Goal: Information Seeking & Learning: Learn about a topic

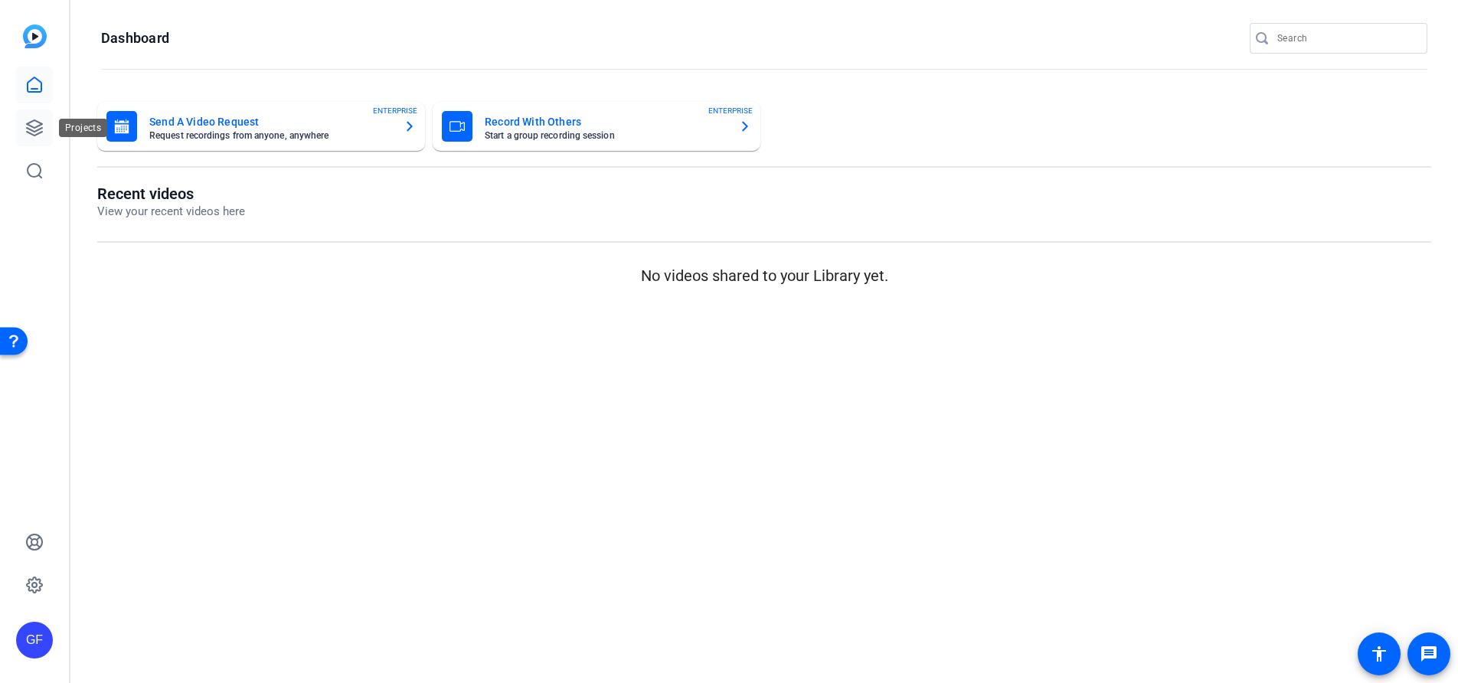
click at [29, 129] on icon at bounding box center [34, 127] width 15 height 15
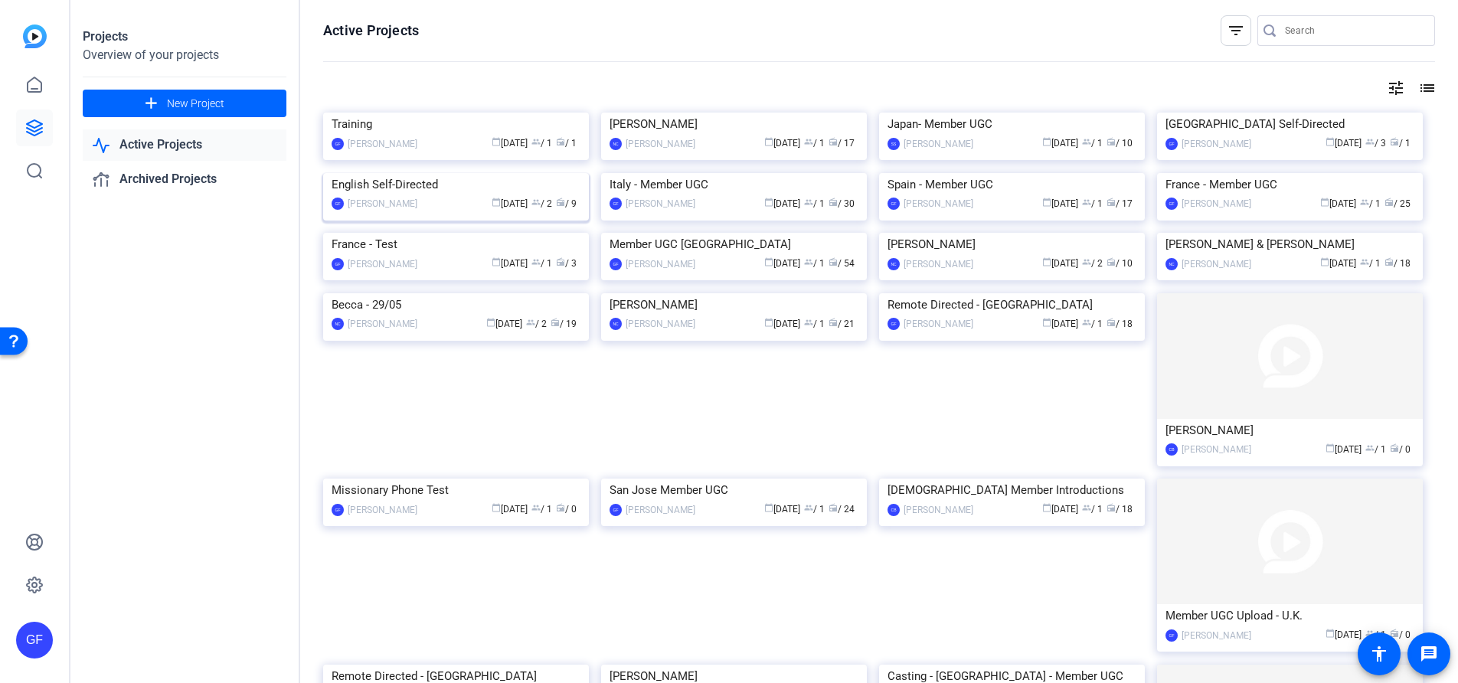
click at [541, 173] on img at bounding box center [456, 173] width 266 height 0
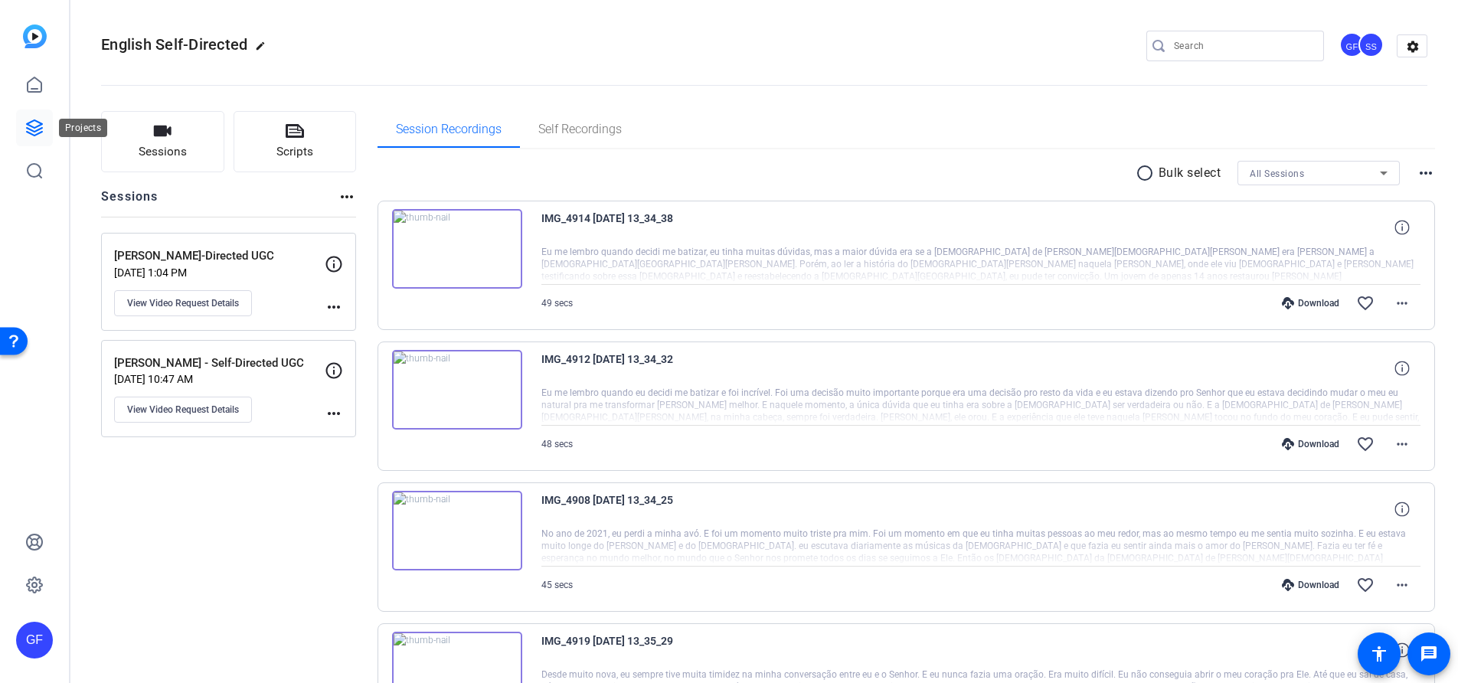
click at [38, 139] on link at bounding box center [34, 127] width 37 height 37
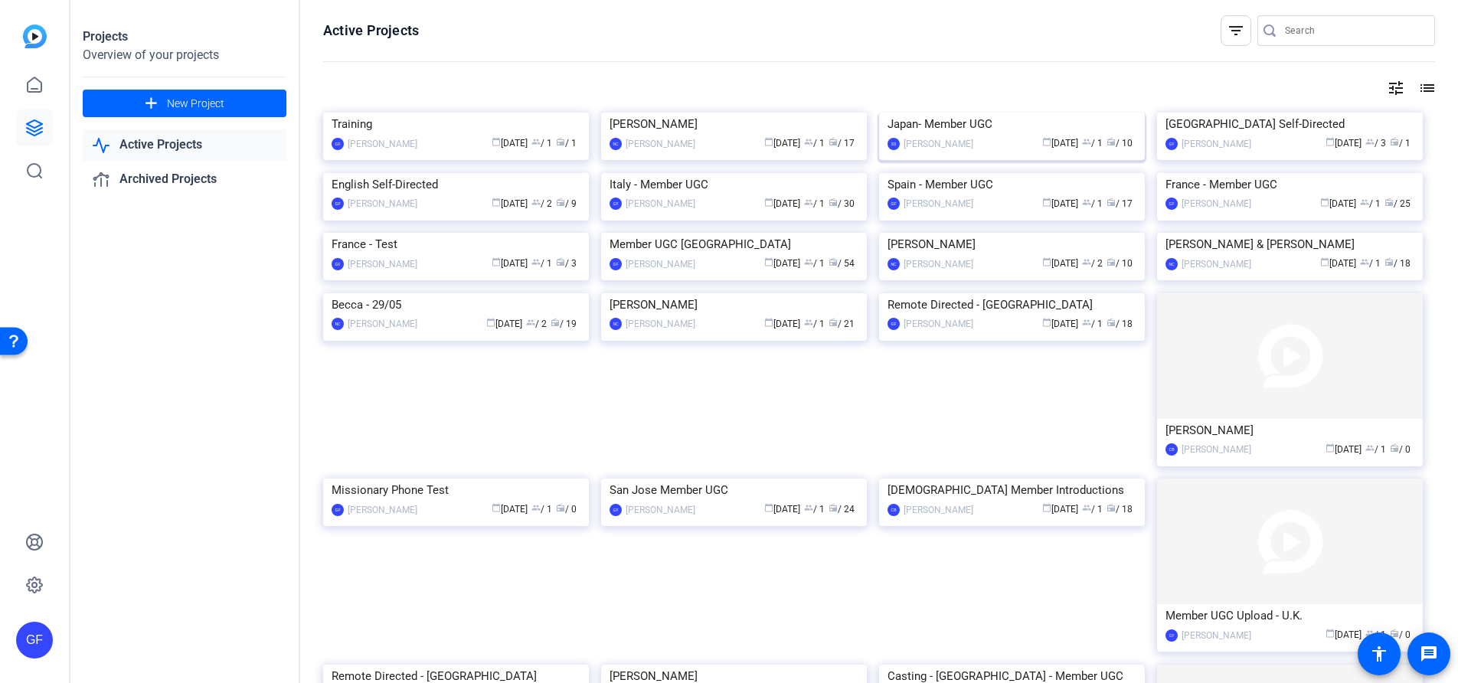
click at [1063, 136] on div "Japan- Member UGC" at bounding box center [1011, 124] width 249 height 23
click at [784, 196] on div "Italy - Member UGC" at bounding box center [733, 184] width 249 height 23
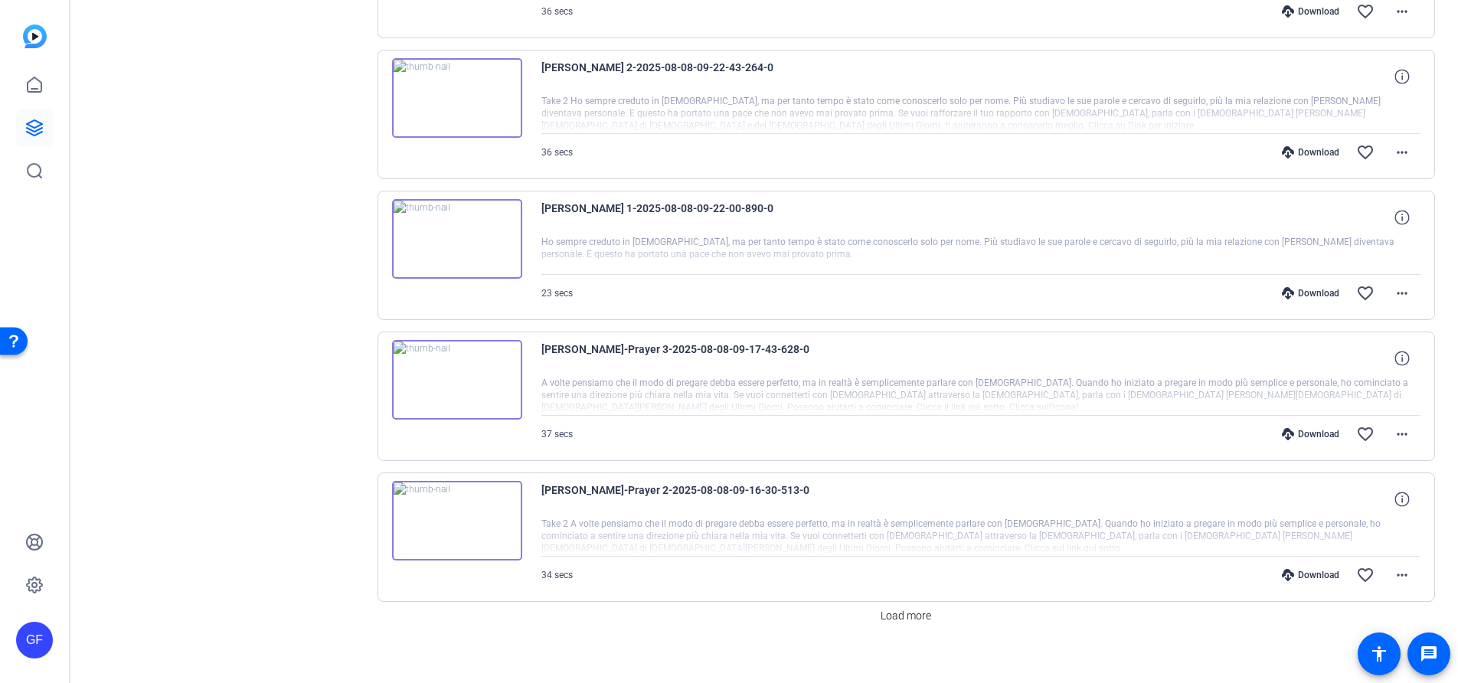
scroll to position [1011, 0]
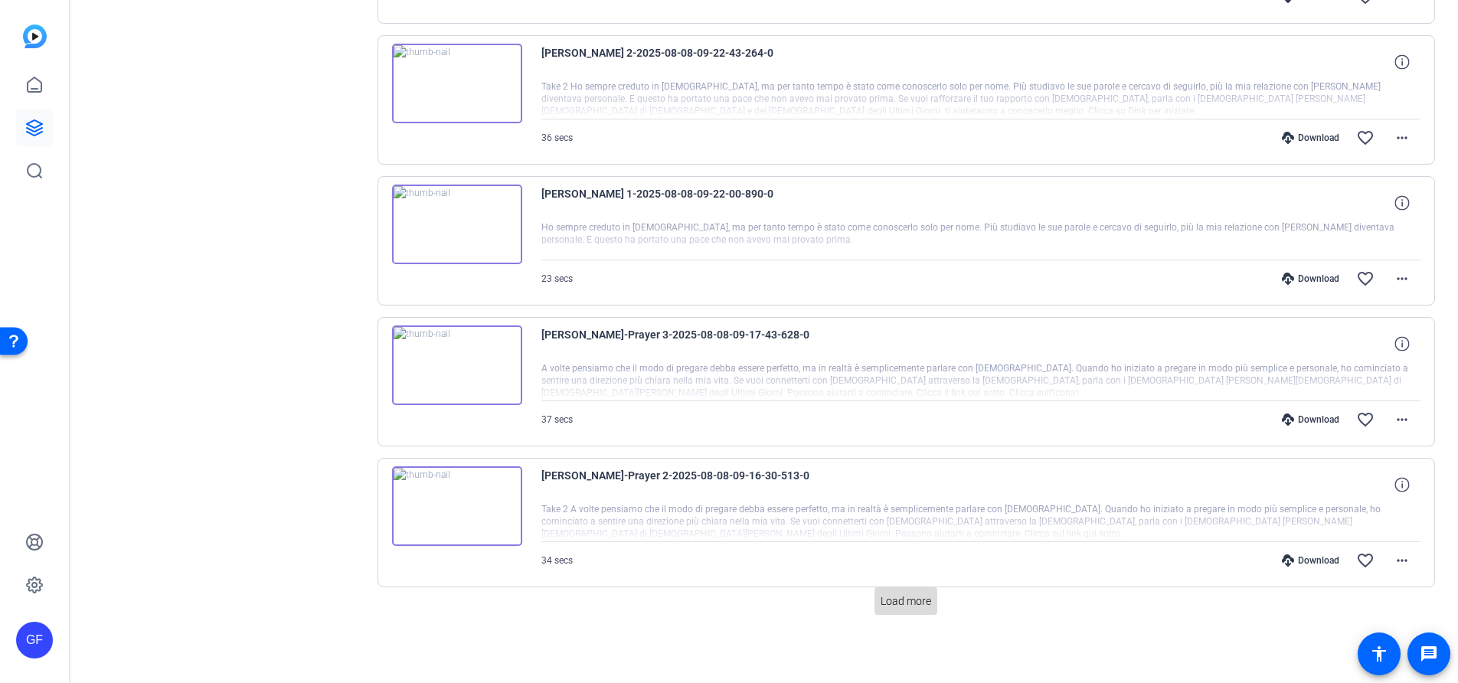
click at [916, 596] on span "Load more" at bounding box center [905, 601] width 51 height 16
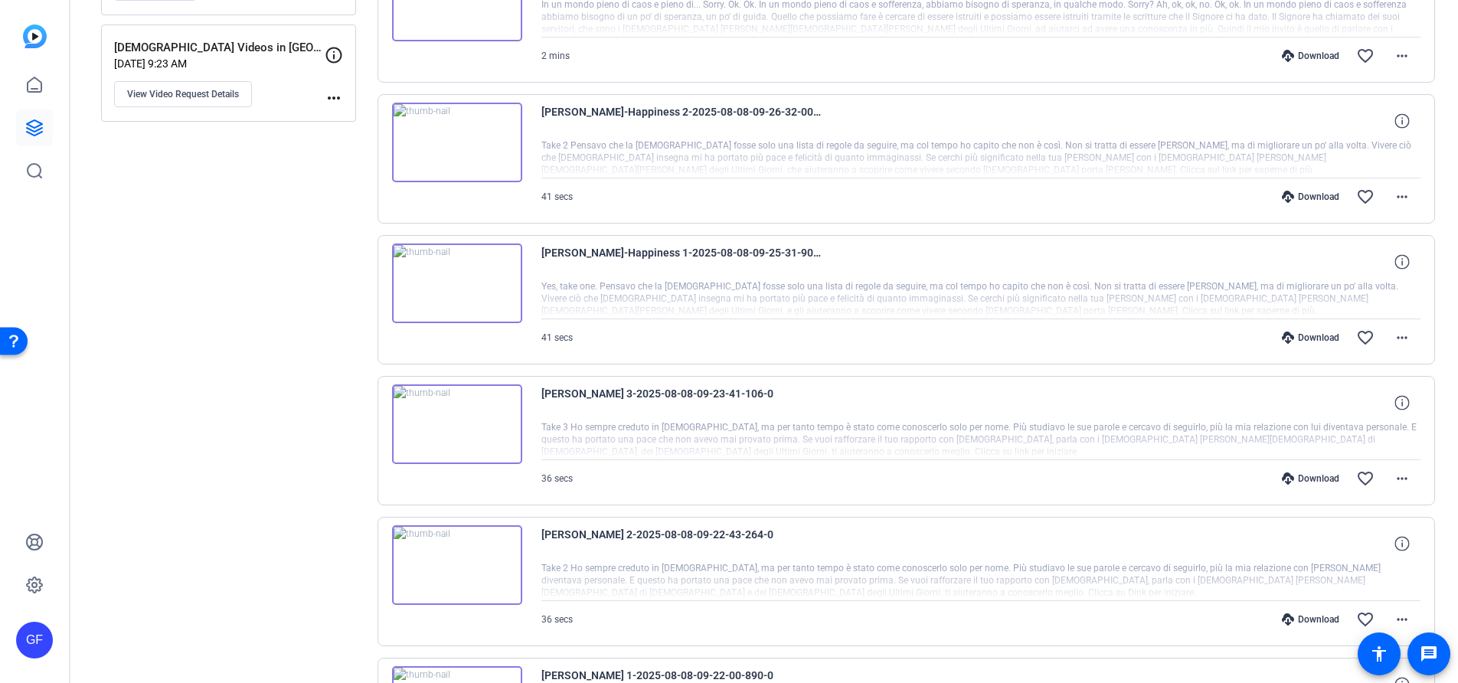
scroll to position [0, 0]
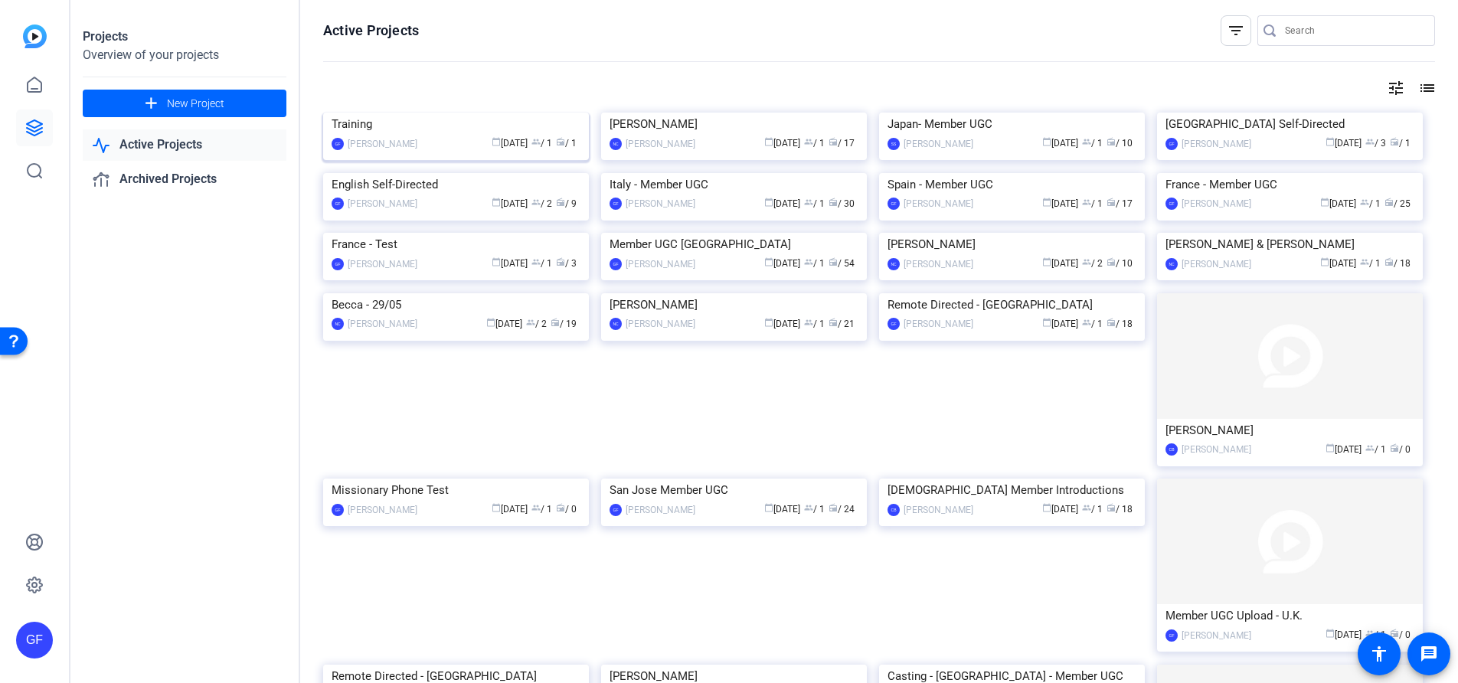
click at [446, 136] on div "Training" at bounding box center [456, 124] width 249 height 23
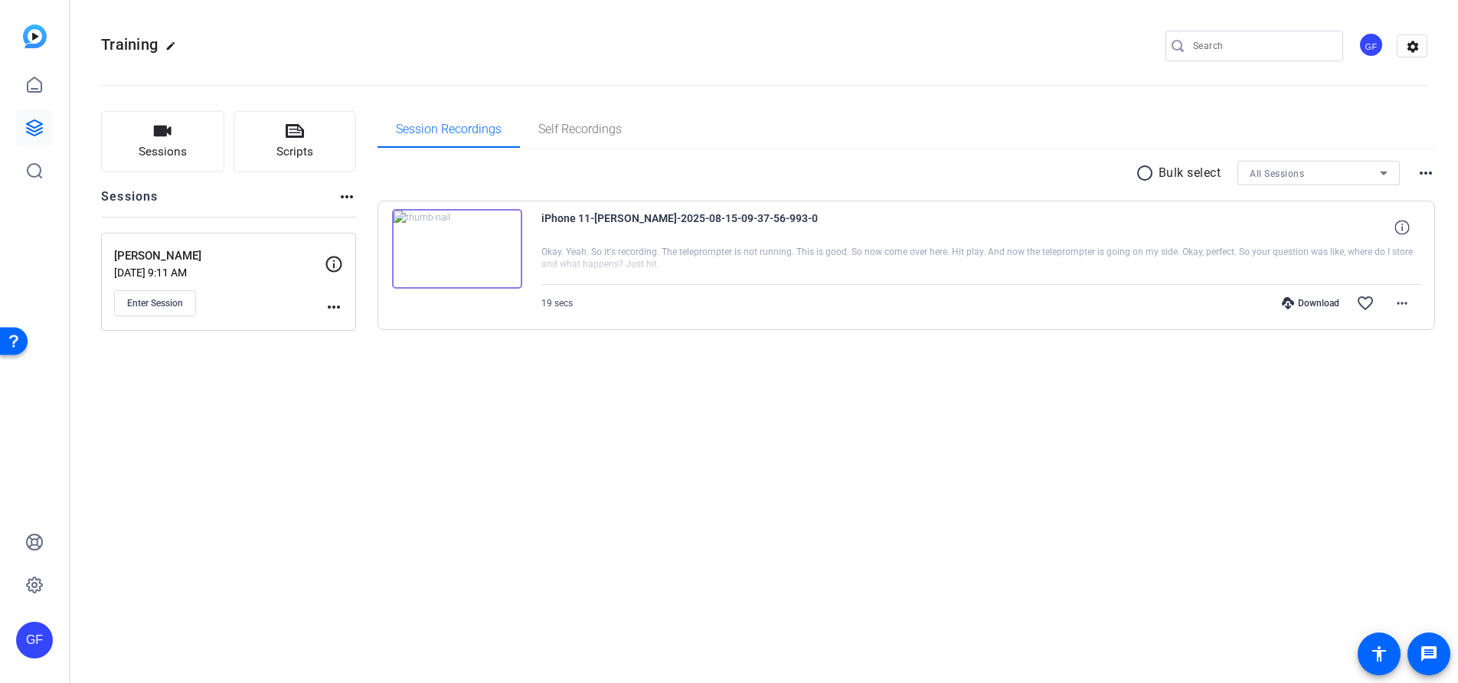
click at [1425, 170] on mat-icon "more_horiz" at bounding box center [1425, 173] width 18 height 18
click at [345, 200] on div at bounding box center [729, 341] width 1458 height 683
click at [345, 195] on mat-icon "more_horiz" at bounding box center [347, 197] width 18 height 18
drag, startPoint x: 340, startPoint y: 301, endPoint x: 332, endPoint y: 303, distance: 8.0
click at [339, 302] on div at bounding box center [729, 341] width 1458 height 683
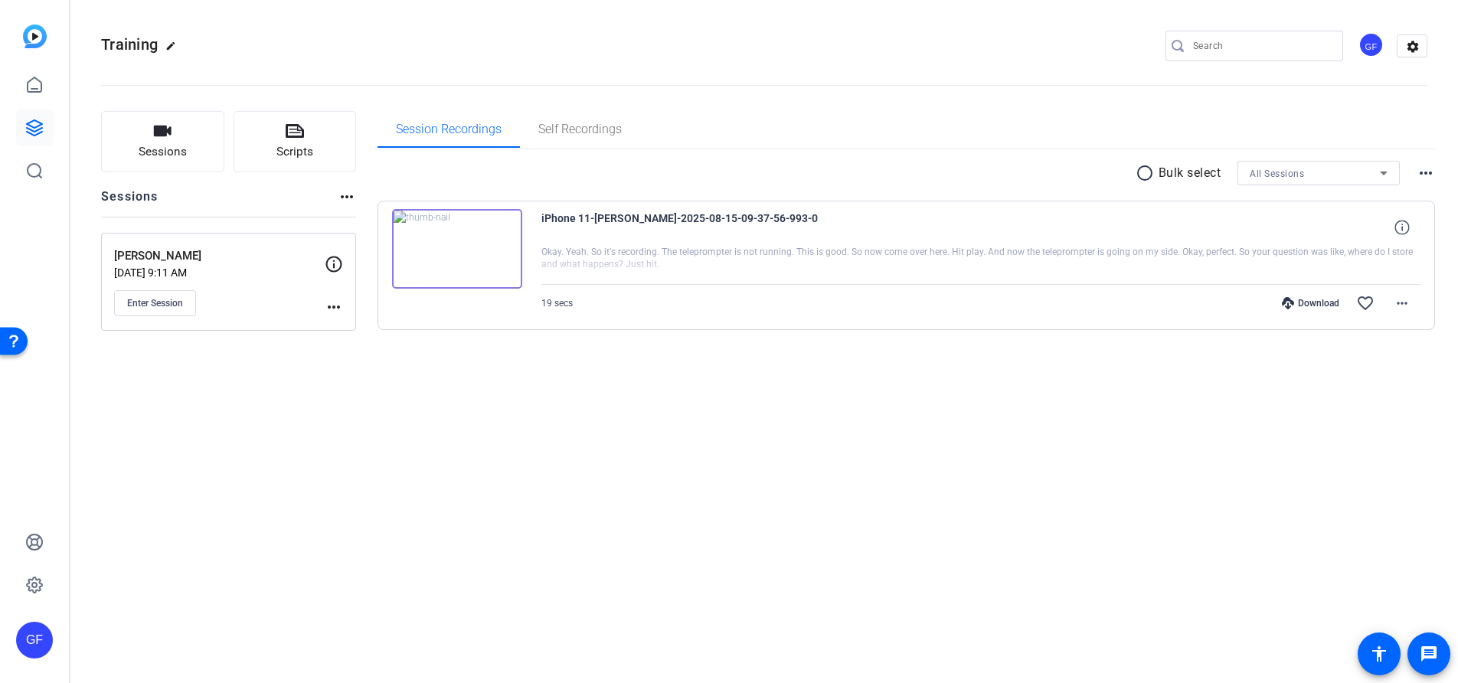
click at [331, 305] on mat-icon "more_horiz" at bounding box center [334, 307] width 18 height 18
click at [370, 348] on span "Archive Session" at bounding box center [372, 348] width 70 height 18
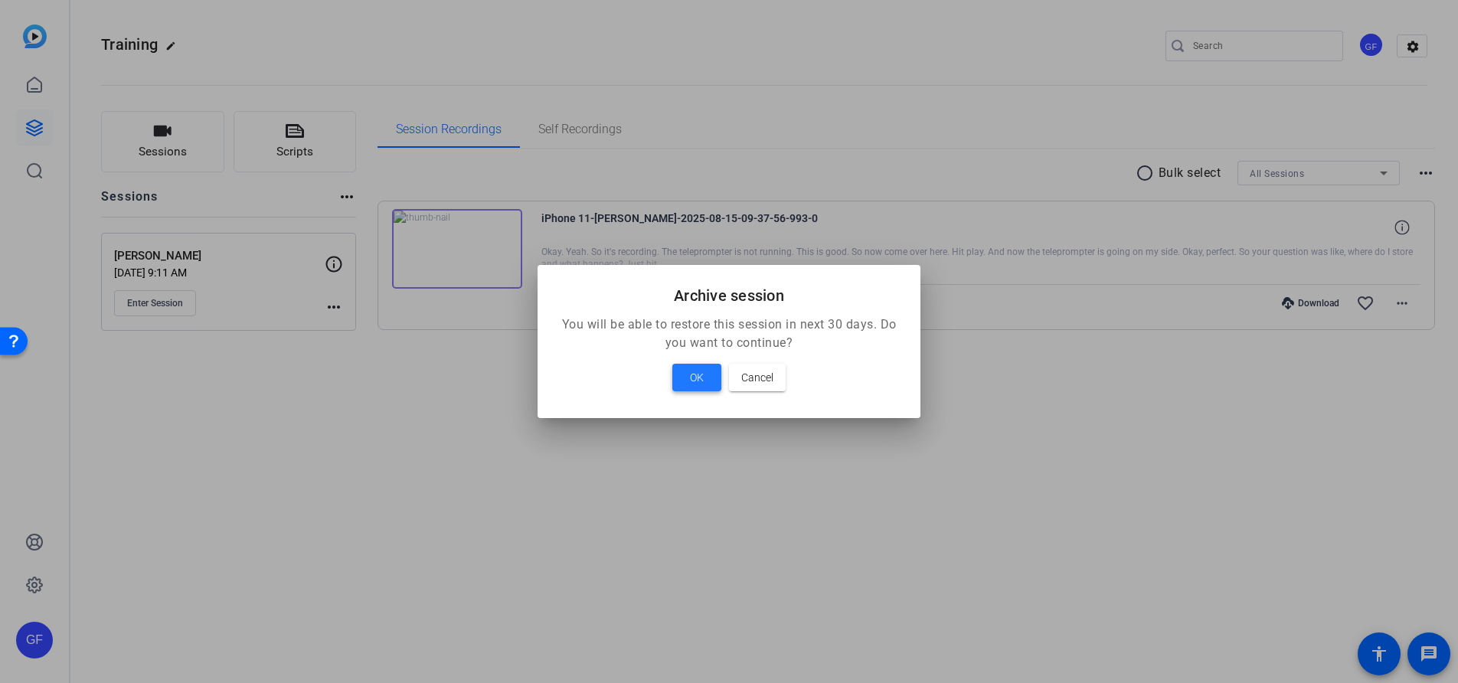
click at [682, 380] on span at bounding box center [696, 377] width 49 height 37
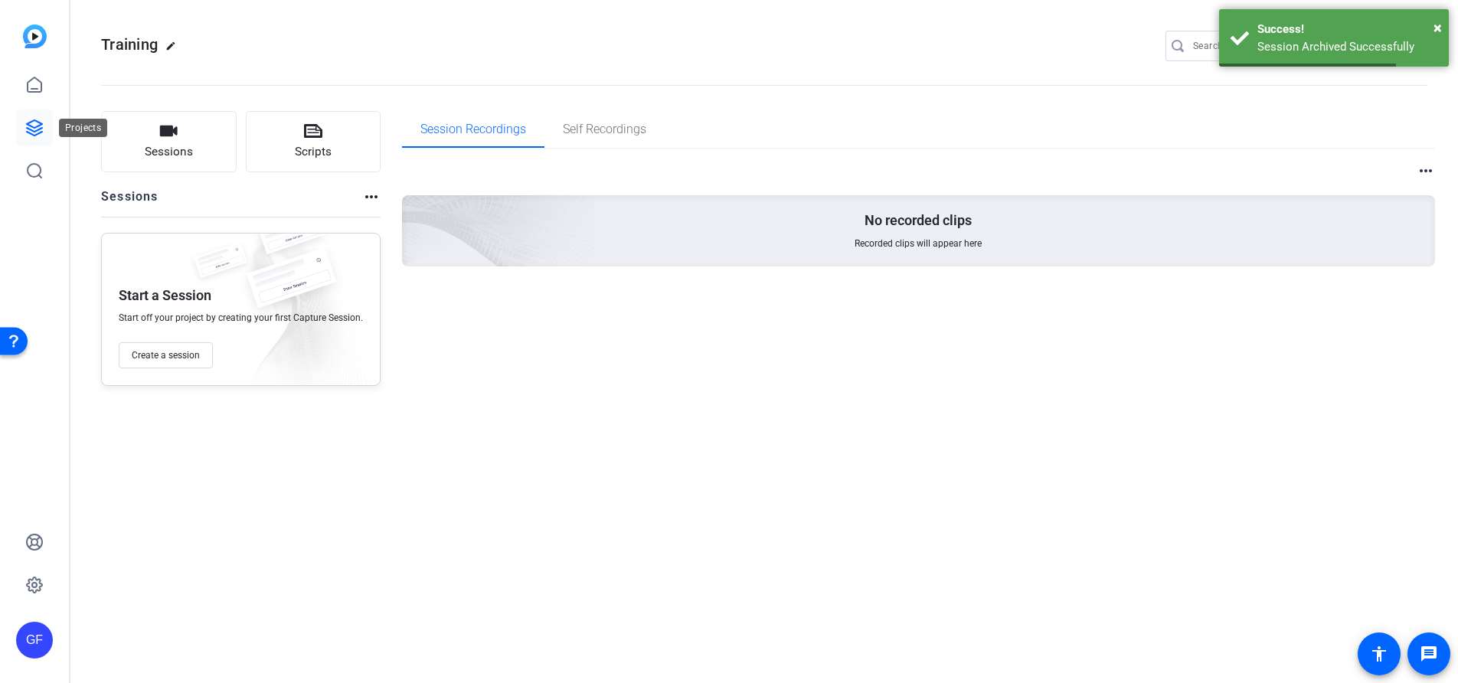
click at [31, 125] on icon at bounding box center [34, 128] width 18 height 18
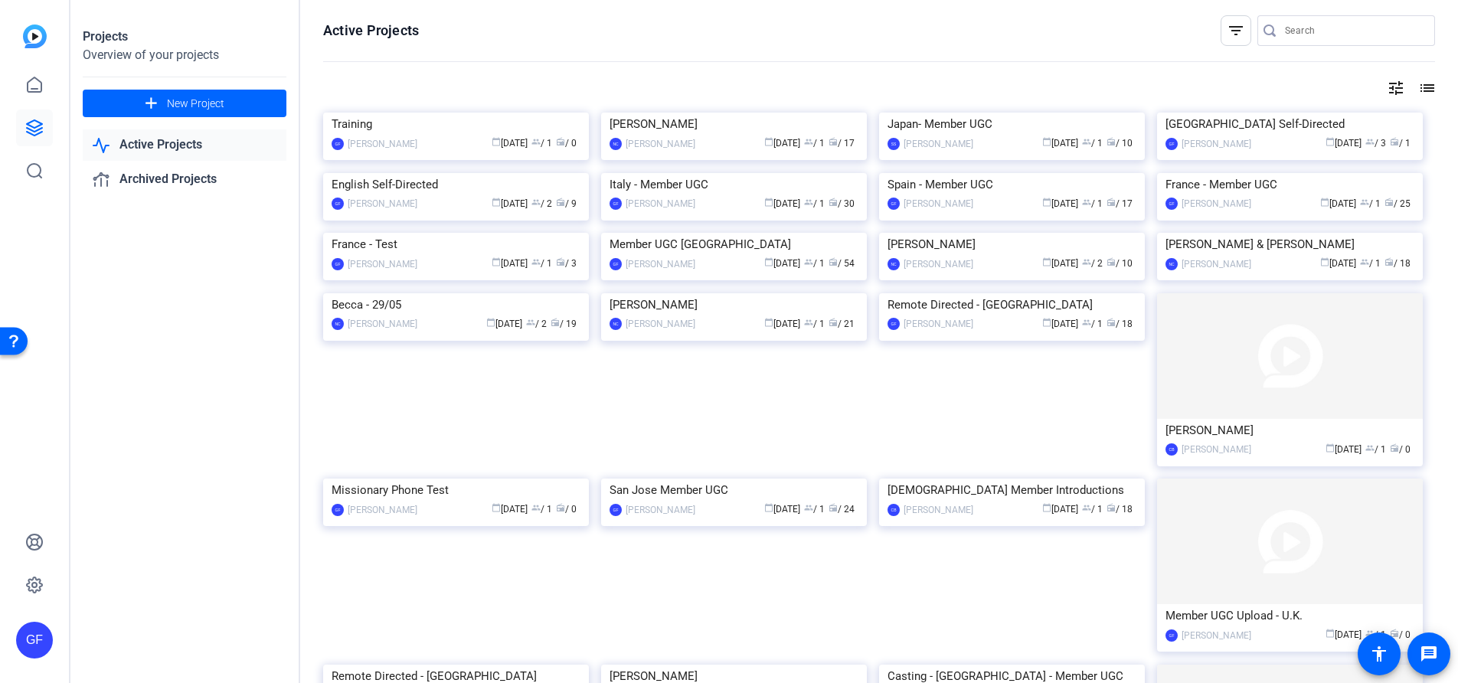
click at [1033, 196] on div "Spain - Member UGC" at bounding box center [1011, 184] width 249 height 23
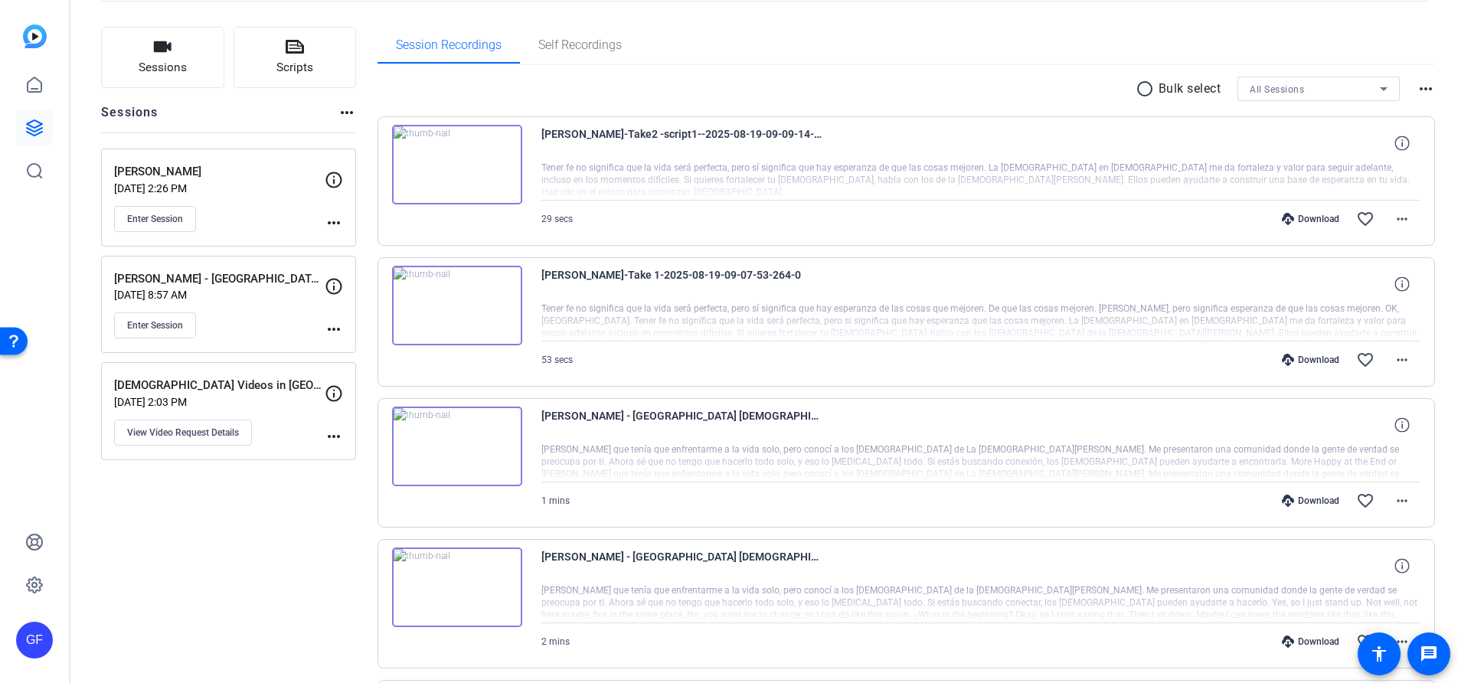
scroll to position [80, 0]
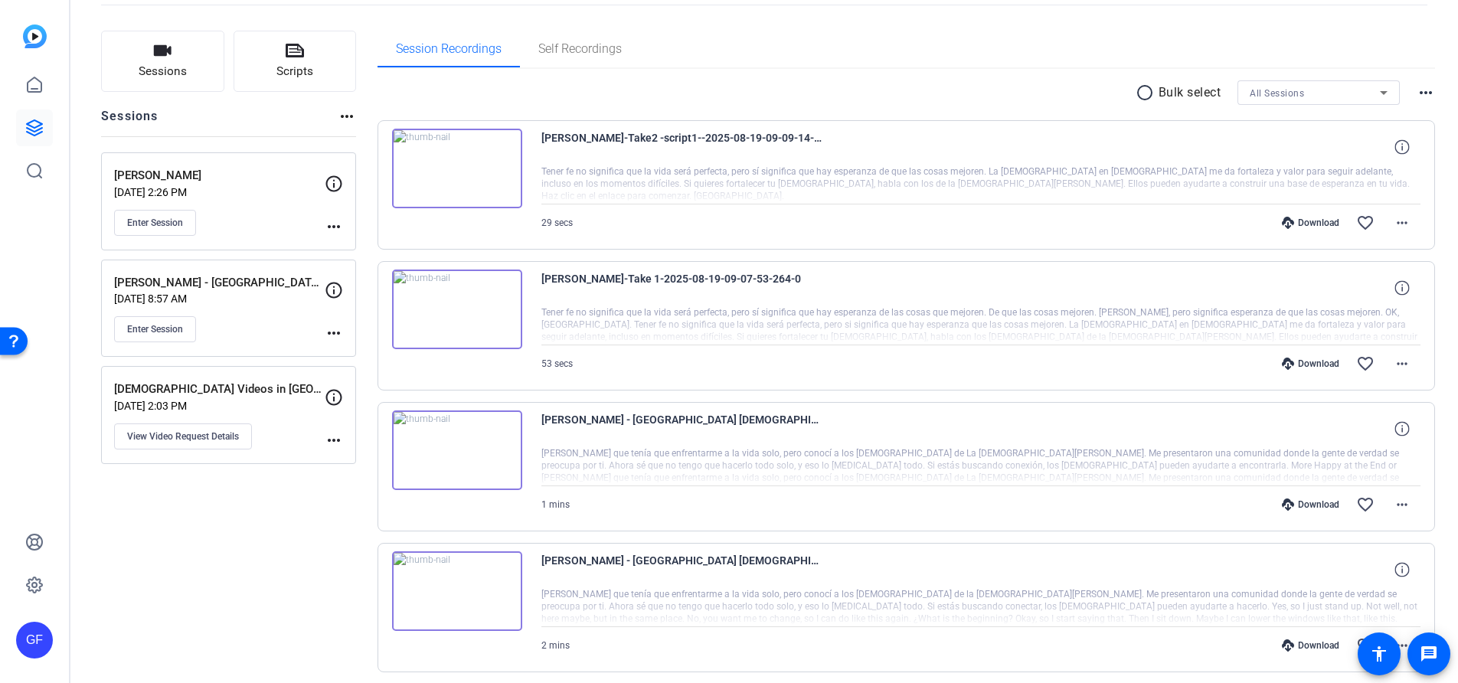
click at [459, 304] on img at bounding box center [457, 310] width 130 height 80
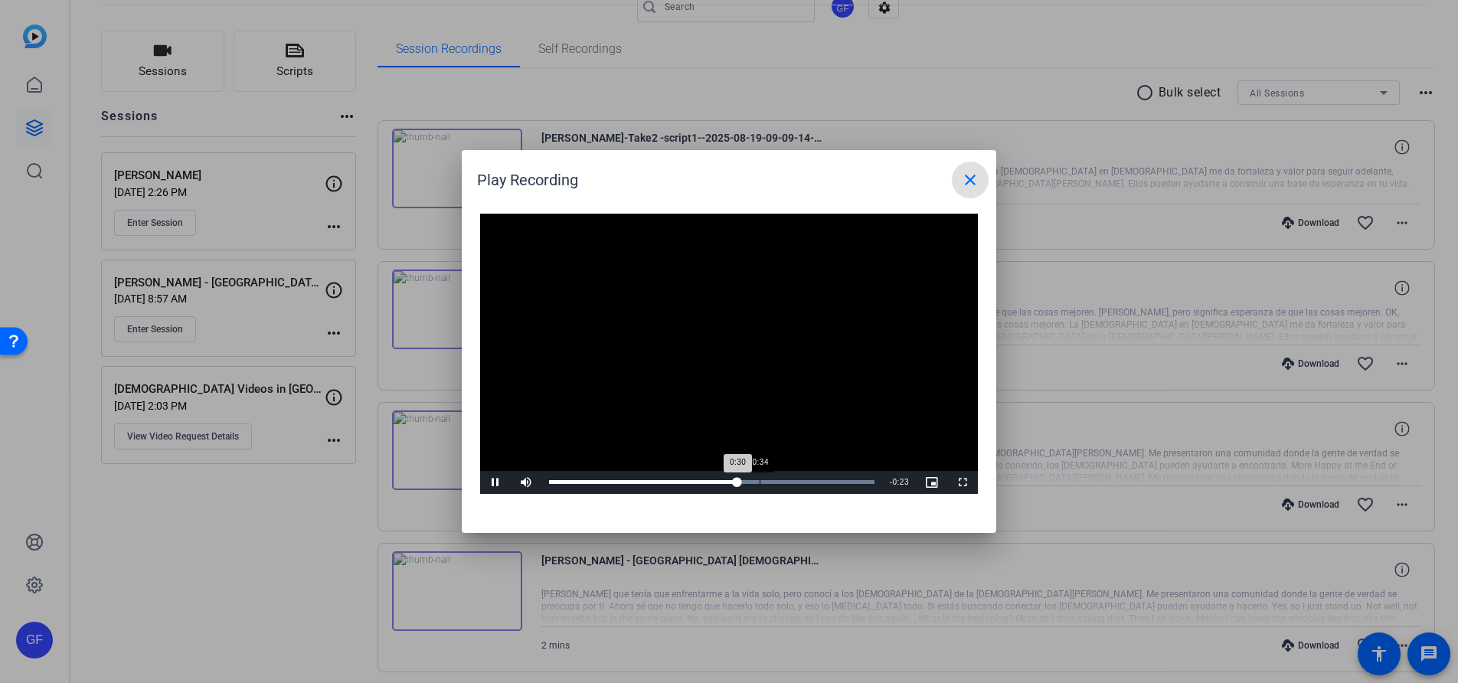
click at [760, 478] on div "Loaded : 100.00% 0:34 0:30" at bounding box center [711, 482] width 341 height 23
drag, startPoint x: 792, startPoint y: 478, endPoint x: 816, endPoint y: 477, distance: 24.5
click at [792, 478] on div "Loaded : 100.00% 0:39 0:39" at bounding box center [711, 482] width 341 height 23
click at [831, 477] on div "Loaded : 100.00% 0:45 0:40" at bounding box center [711, 482] width 341 height 23
click at [967, 179] on mat-icon "close" at bounding box center [970, 180] width 18 height 18
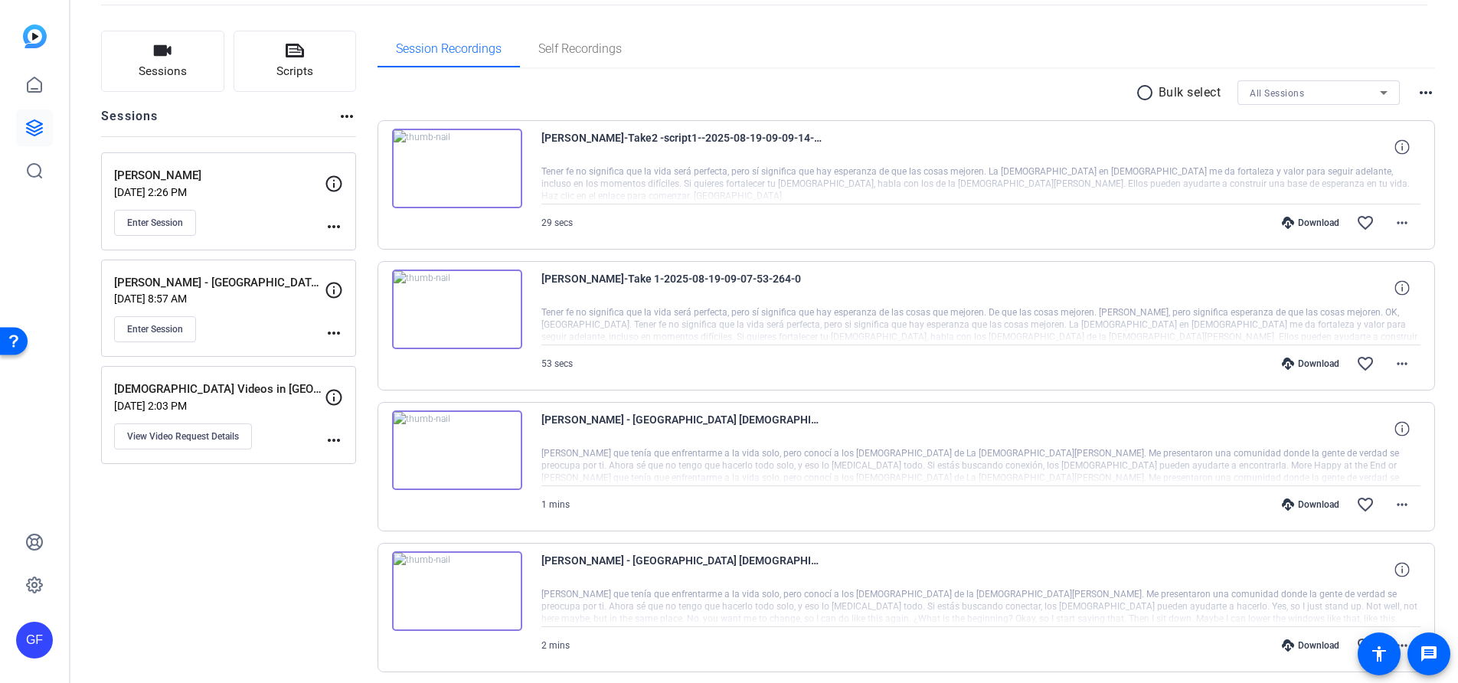
click at [458, 166] on img at bounding box center [457, 169] width 130 height 80
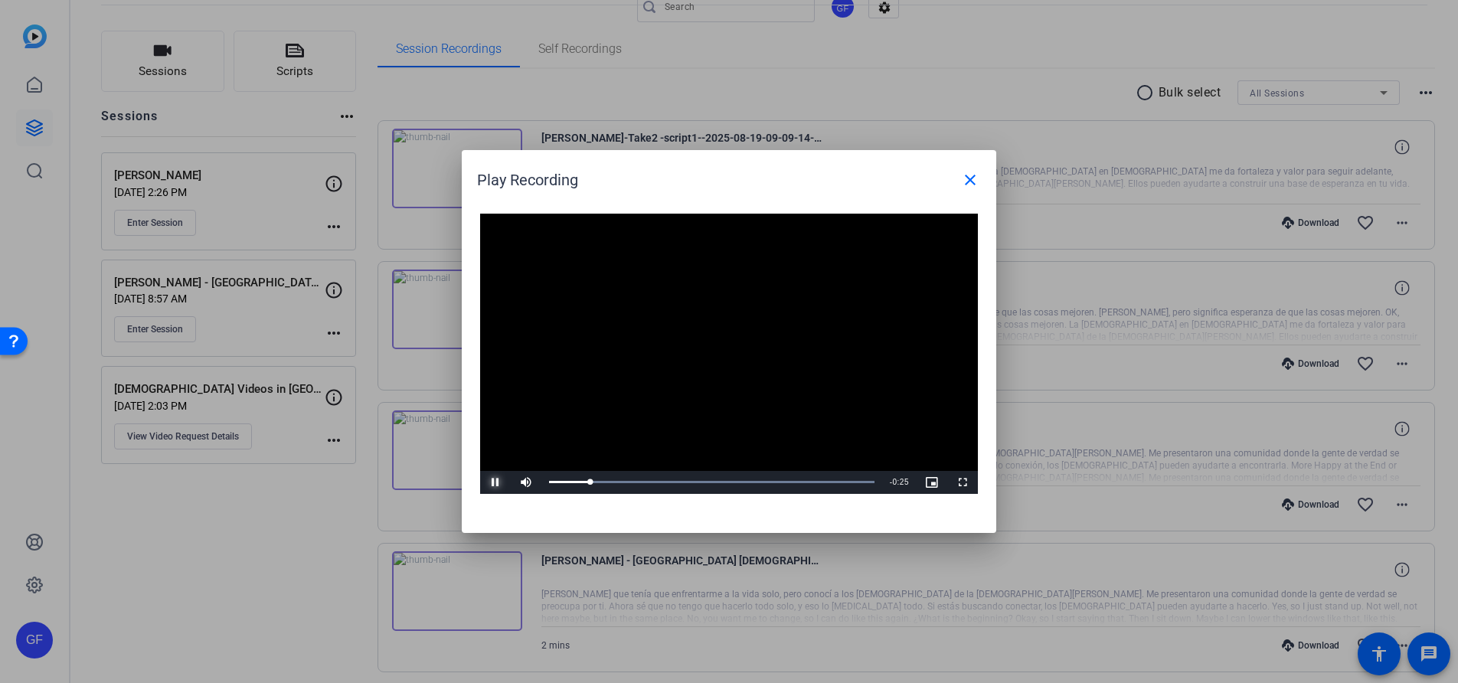
drag, startPoint x: 492, startPoint y: 480, endPoint x: 518, endPoint y: 469, distance: 29.2
click at [492, 482] on span "Video Player" at bounding box center [495, 482] width 31 height 0
click at [972, 182] on mat-icon "close" at bounding box center [970, 180] width 18 height 18
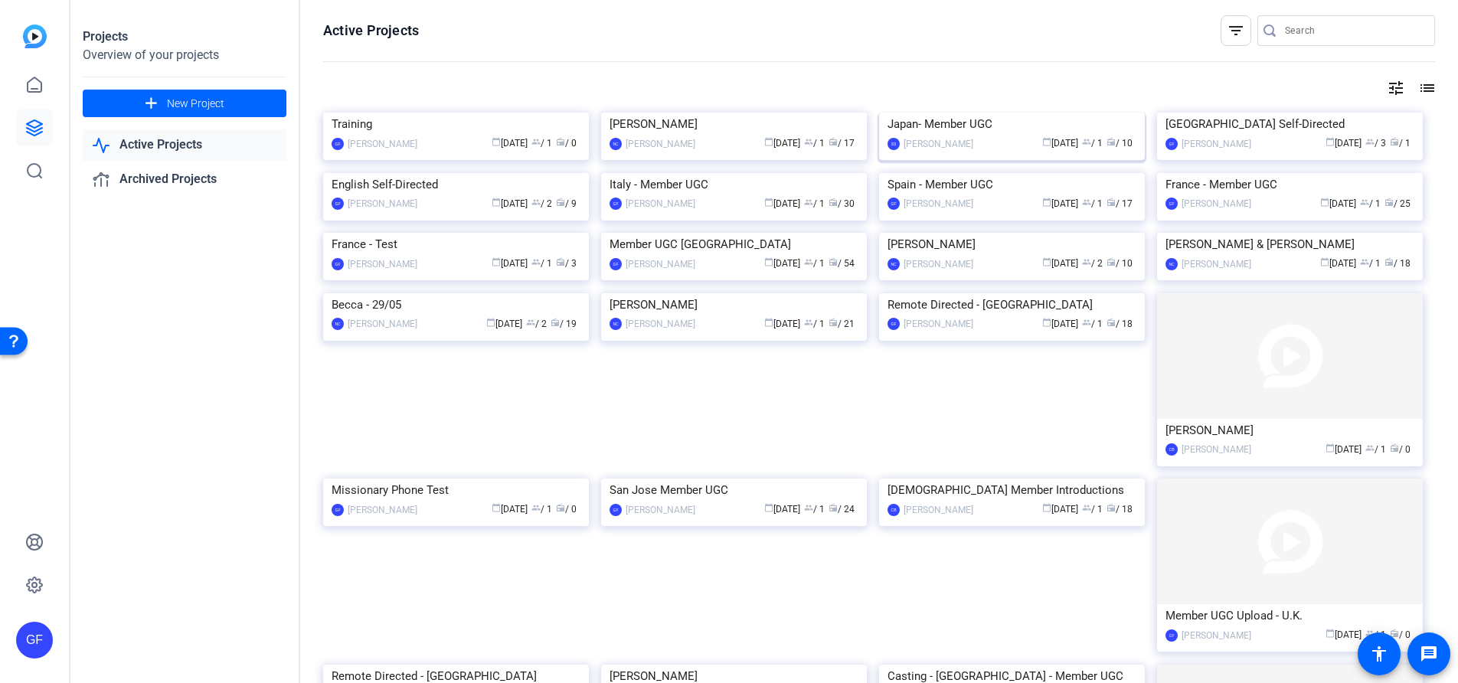
click at [1041, 136] on div "Japan- Member UGC" at bounding box center [1011, 124] width 249 height 23
